Goal: Information Seeking & Learning: Learn about a topic

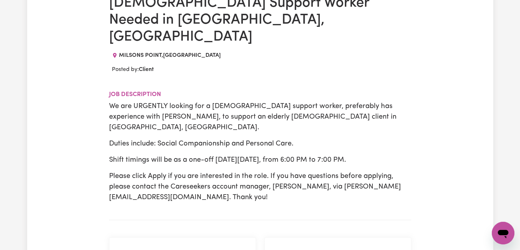
scroll to position [68, 0]
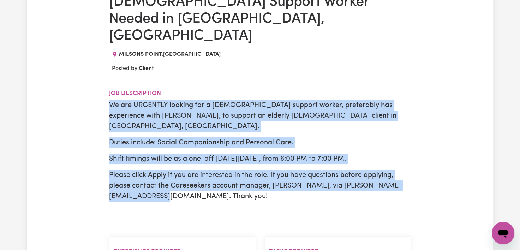
drag, startPoint x: 105, startPoint y: 84, endPoint x: 174, endPoint y: 166, distance: 108.0
copy div "We are URGENTLY looking for a female support worker, preferably has experience …"
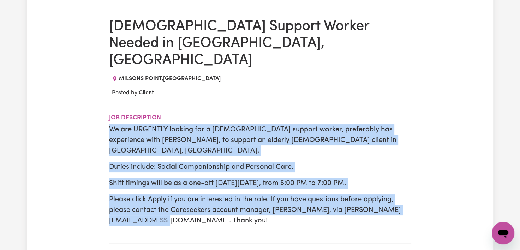
scroll to position [44, 0]
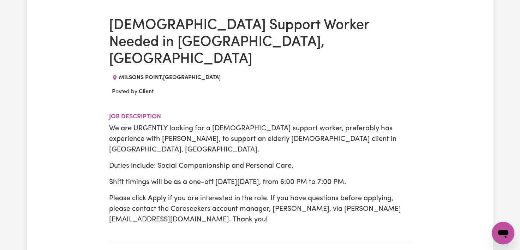
click at [394, 193] on p "Please click Apply if you are interested in the role. If you have questions bef…" at bounding box center [260, 209] width 302 height 32
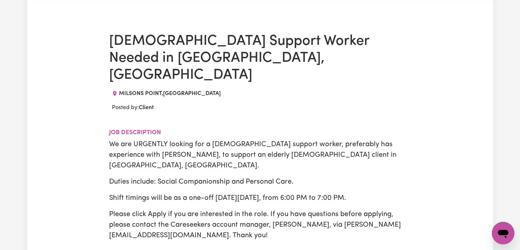
scroll to position [0, 0]
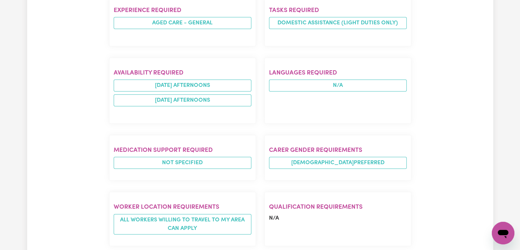
scroll to position [323, 0]
